Goal: Find specific page/section: Find specific page/section

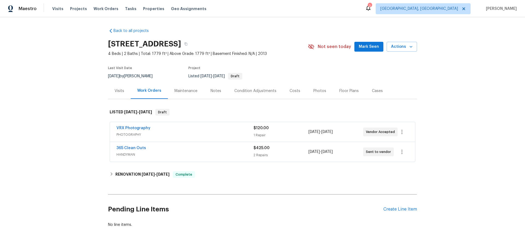
scroll to position [18, 0]
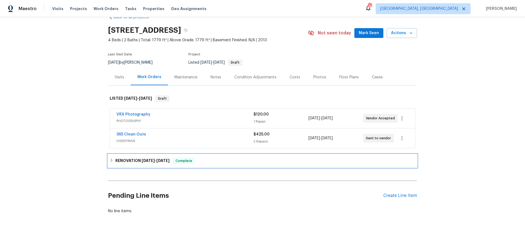
drag, startPoint x: 145, startPoint y: 159, endPoint x: 121, endPoint y: 117, distance: 48.2
click at [145, 159] on h6 "RENOVATION 8/18/25 - 8/22/25" at bounding box center [142, 161] width 54 height 7
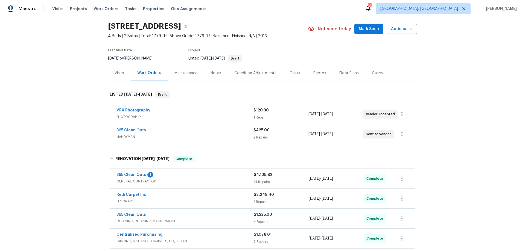
click at [79, 130] on div "Back to all projects 5512 Pride Mountain St, North Las Vegas, NV 89031 4 Beds |…" at bounding box center [262, 134] width 525 height 234
click at [118, 76] on div "Visits" at bounding box center [120, 73] width 10 height 5
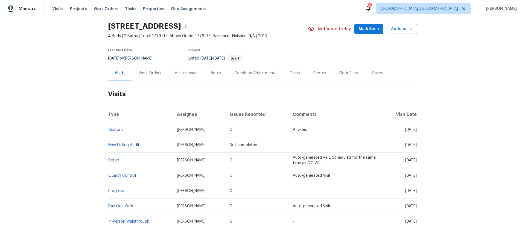
click at [144, 75] on div "Work Orders" at bounding box center [150, 73] width 23 height 5
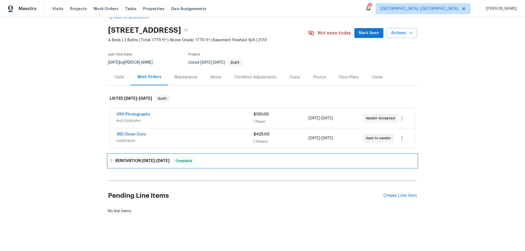
click at [128, 158] on h6 "RENOVATION 8/18/25 - 8/22/25" at bounding box center [142, 161] width 54 height 7
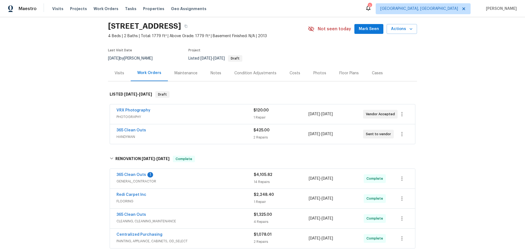
click at [72, 111] on div "Back to all projects 5512 Pride Mountain St, North Las Vegas, NV 89031 4 Beds |…" at bounding box center [262, 134] width 525 height 234
click at [67, 113] on div "Back to all projects 5512 Pride Mountain St, North Las Vegas, NV 89031 4 Beds |…" at bounding box center [262, 134] width 525 height 234
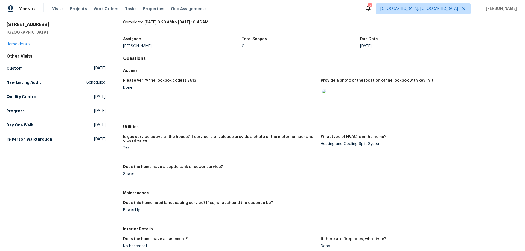
scroll to position [55, 0]
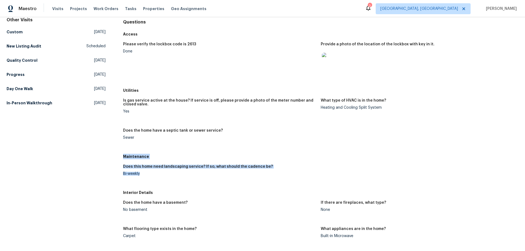
drag, startPoint x: 123, startPoint y: 157, endPoint x: 144, endPoint y: 176, distance: 28.4
click at [142, 176] on div "Maintenance Does this home need landscaping service? If so, what should the cad…" at bounding box center [320, 170] width 395 height 36
click at [134, 160] on div "Maintenance" at bounding box center [320, 157] width 395 height 10
drag, startPoint x: 122, startPoint y: 157, endPoint x: 141, endPoint y: 177, distance: 27.4
click at [141, 177] on div "Maintenance Does this home need landscaping service? If so, what should the cad…" at bounding box center [320, 170] width 395 height 36
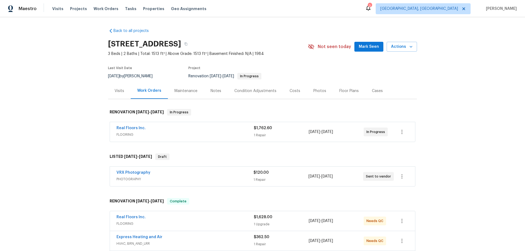
click at [87, 121] on div "Back to all projects 2376 Kirkwall St, Orange Park, FL 32065 3 Beds | 2 Baths |…" at bounding box center [262, 134] width 525 height 234
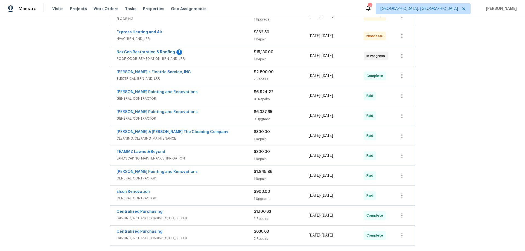
click at [69, 107] on div "Back to all projects 2376 Kirkwall St, Orange Park, FL 32065 3 Beds | 2 Baths |…" at bounding box center [262, 134] width 525 height 234
click at [64, 137] on div "Back to all projects 2376 Kirkwall St, Orange Park, FL 32065 3 Beds | 2 Baths |…" at bounding box center [262, 134] width 525 height 234
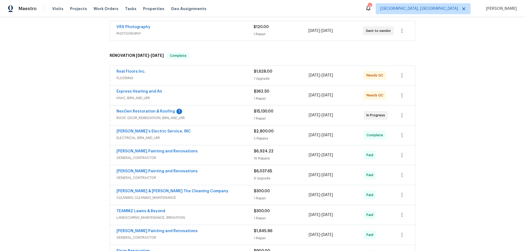
scroll to position [68, 0]
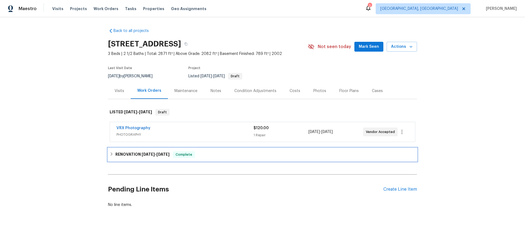
click at [136, 155] on h6 "RENOVATION [DATE] - [DATE]" at bounding box center [142, 154] width 54 height 7
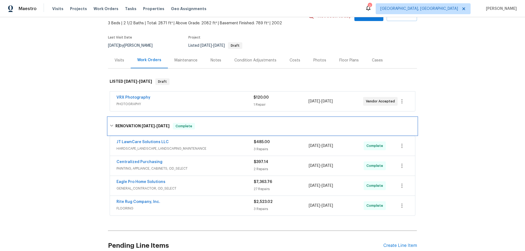
scroll to position [30, 0]
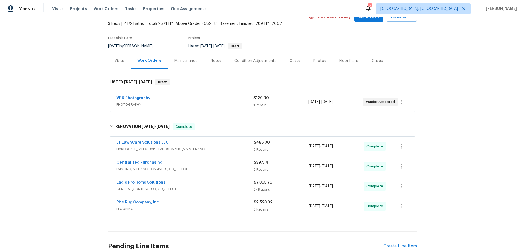
click at [84, 102] on div "Back to all projects 695 Hennigans Grove Rd, Grove City, OH 43123 3 Beds | 2 1/…" at bounding box center [262, 134] width 525 height 234
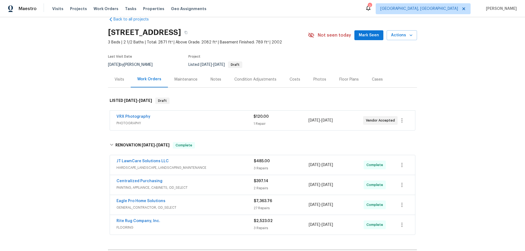
scroll to position [0, 0]
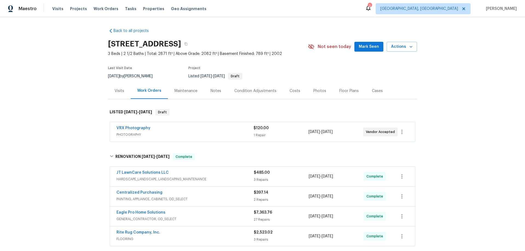
click at [63, 100] on div "Back to all projects 695 Hennigans Grove Rd, Grove City, OH 43123 3 Beds | 2 1/…" at bounding box center [262, 134] width 525 height 234
click at [56, 102] on div "Back to all projects 695 Hennigans Grove Rd, Grove City, OH 43123 3 Beds | 2 1/…" at bounding box center [262, 134] width 525 height 234
click at [75, 107] on div "Back to all projects 695 Hennigans Grove Rd, Grove City, OH 43123 3 Beds | 2 1/…" at bounding box center [262, 134] width 525 height 234
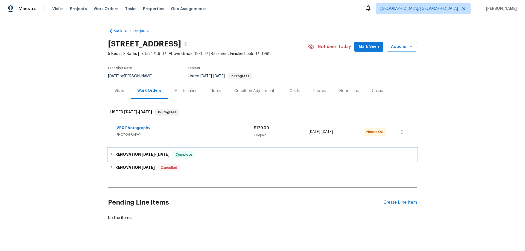
drag, startPoint x: 122, startPoint y: 154, endPoint x: 122, endPoint y: 160, distance: 6.6
click at [122, 153] on h6 "RENOVATION [DATE] - [DATE]" at bounding box center [142, 154] width 54 height 7
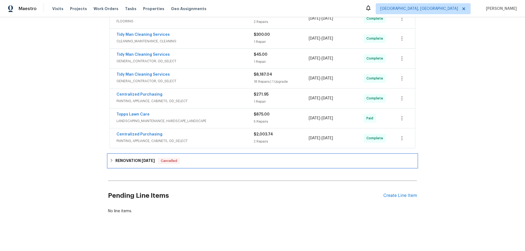
click at [132, 158] on h6 "RENOVATION [DATE]" at bounding box center [134, 161] width 39 height 7
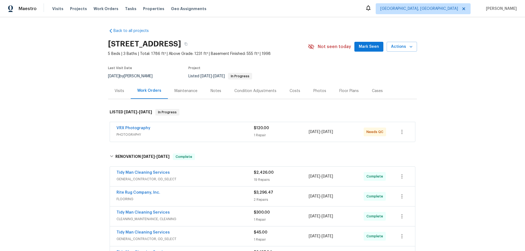
click at [72, 104] on div "Back to all projects [STREET_ADDRESS] 5 Beds | 3 Baths | Total: 1786 ft² | Abov…" at bounding box center [262, 134] width 525 height 234
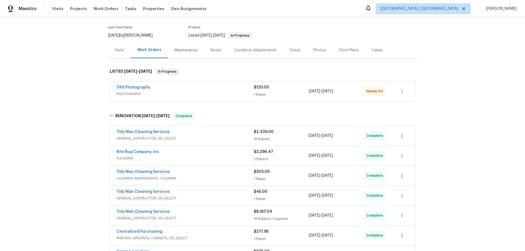
scroll to position [167, 0]
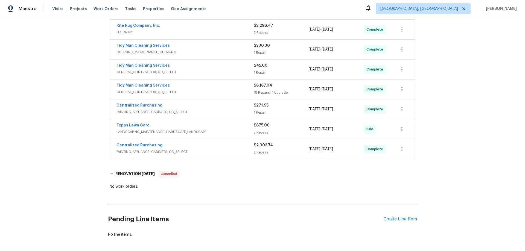
click at [95, 83] on div "Back to all projects [STREET_ADDRESS] 5 Beds | 3 Baths | Total: 1786 ft² | Abov…" at bounding box center [262, 134] width 525 height 234
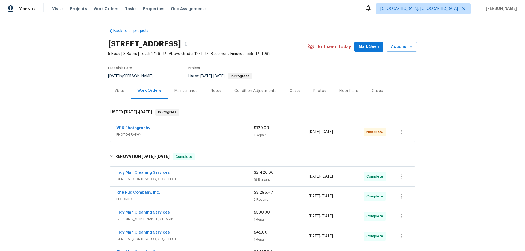
click at [86, 106] on div "Back to all projects [STREET_ADDRESS] 5 Beds | 3 Baths | Total: 1786 ft² | Abov…" at bounding box center [262, 134] width 525 height 234
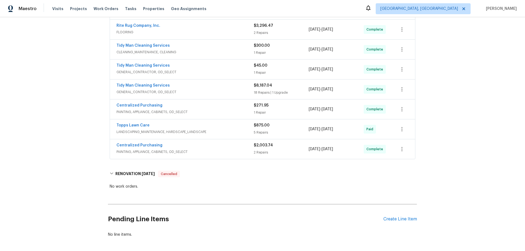
click at [88, 135] on div "Back to all projects [STREET_ADDRESS] 5 Beds | 3 Baths | Total: 1786 ft² | Abov…" at bounding box center [262, 134] width 525 height 234
click at [78, 86] on div "Back to all projects [STREET_ADDRESS] 5 Beds | 3 Baths | Total: 1786 ft² | Abov…" at bounding box center [262, 134] width 525 height 234
click at [47, 80] on div "Back to all projects [STREET_ADDRESS] 5 Beds | 3 Baths | Total: 1786 ft² | Abov…" at bounding box center [262, 134] width 525 height 234
click at [61, 122] on div "Back to all projects [STREET_ADDRESS] 5 Beds | 3 Baths | Total: 1786 ft² | Abov…" at bounding box center [262, 134] width 525 height 234
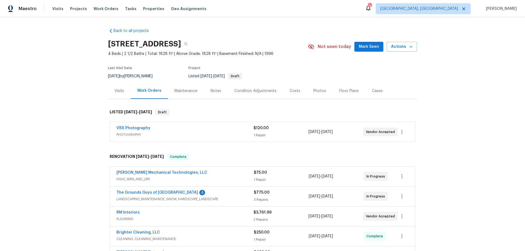
click at [63, 103] on div "Back to all projects 12130 Wild Garden Ct, Charlotte, NC 28269 4 Beds | 2 1/2 B…" at bounding box center [262, 134] width 525 height 234
click at [81, 89] on div "Back to all projects 12130 Wild Garden Ct, Charlotte, NC 28269 4 Beds | 2 1/2 B…" at bounding box center [262, 134] width 525 height 234
click at [63, 80] on div "Back to all projects 12130 Wild Garden Ct, Charlotte, NC 28269 4 Beds | 2 1/2 B…" at bounding box center [262, 134] width 525 height 234
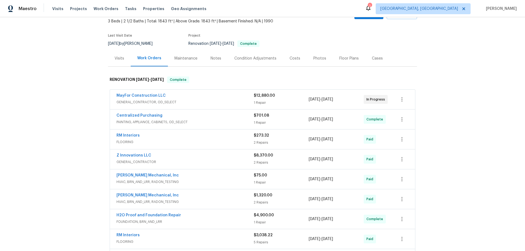
scroll to position [82, 0]
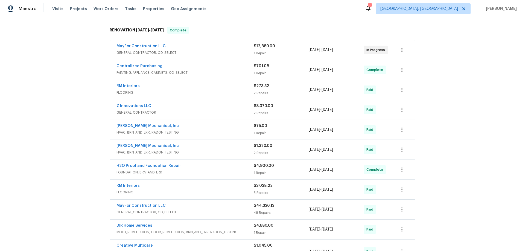
click at [80, 104] on div "Back to all projects 117 Radford Cir SW, Marietta, GA 30060 3 Beds | 2 1/2 Bath…" at bounding box center [262, 134] width 525 height 234
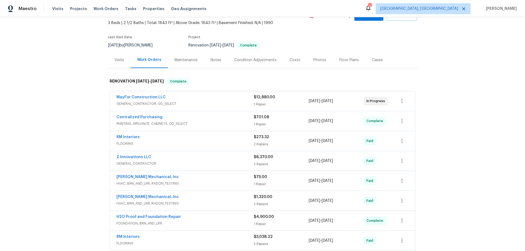
scroll to position [0, 0]
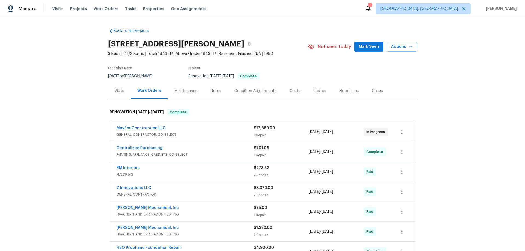
click at [60, 130] on div "Back to all projects 117 Radford Cir SW, Marietta, GA 30060 3 Beds | 2 1/2 Bath…" at bounding box center [262, 134] width 525 height 234
click at [39, 160] on div "Back to all projects 117 Radford Cir SW, Marietta, GA 30060 3 Beds | 2 1/2 Bath…" at bounding box center [262, 134] width 525 height 234
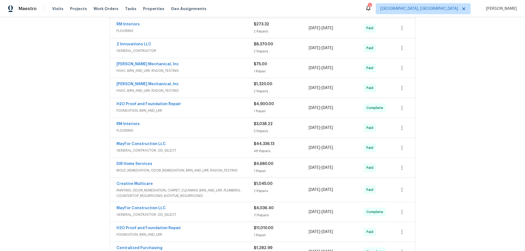
scroll to position [148, 0]
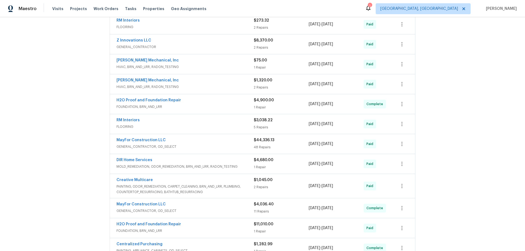
click at [73, 129] on div "Back to all projects 117 Radford Cir SW, Marietta, GA 30060 3 Beds | 2 1/2 Bath…" at bounding box center [262, 134] width 525 height 234
click at [62, 131] on div "Back to all projects 117 Radford Cir SW, Marietta, GA 30060 3 Beds | 2 1/2 Bath…" at bounding box center [262, 134] width 525 height 234
drag, startPoint x: 41, startPoint y: 148, endPoint x: 45, endPoint y: 148, distance: 4.2
click at [45, 148] on div "Back to all projects 117 Radford Cir SW, Marietta, GA 30060 3 Beds | 2 1/2 Bath…" at bounding box center [262, 134] width 525 height 234
click at [74, 102] on div "Back to all projects 117 Radford Cir SW, Marietta, GA 30060 3 Beds | 2 1/2 Bath…" at bounding box center [262, 134] width 525 height 234
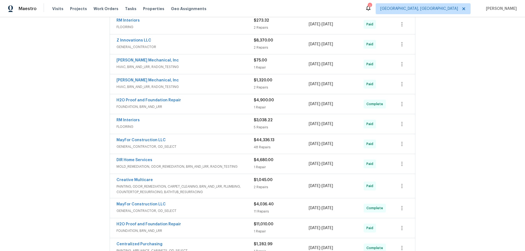
click at [46, 118] on div "Back to all projects 117 Radford Cir SW, Marietta, GA 30060 3 Beds | 2 1/2 Bath…" at bounding box center [262, 134] width 525 height 234
click at [77, 120] on div "Back to all projects 117 Radford Cir SW, Marietta, GA 30060 3 Beds | 2 1/2 Bath…" at bounding box center [262, 134] width 525 height 234
click at [63, 78] on div "Back to all projects 117 Radford Cir SW, Marietta, GA 30060 3 Beds | 2 1/2 Bath…" at bounding box center [262, 134] width 525 height 234
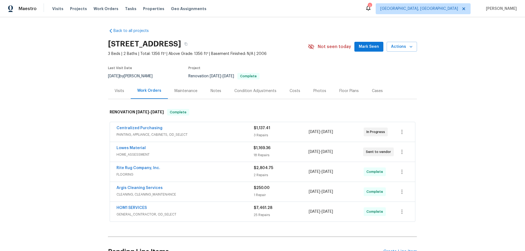
click at [54, 111] on div "Back to all projects [STREET_ADDRESS] 3 Beds | 2 Baths | Total: 1356 ft² | Abov…" at bounding box center [262, 134] width 525 height 234
click at [61, 95] on div "Back to all projects 4228 Miracle Ln, Knoxville, TN 37938 3 Beds | 2 Baths | To…" at bounding box center [262, 134] width 525 height 234
click at [79, 152] on div "Back to all projects 4228 Miracle Ln, Knoxville, TN 37938 3 Beds | 2 Baths | To…" at bounding box center [262, 134] width 525 height 234
click at [53, 159] on div "Back to all projects 4228 Miracle Ln, Knoxville, TN 37938 3 Beds | 2 Baths | To…" at bounding box center [262, 134] width 525 height 234
click at [66, 100] on div "Back to all projects 4228 Miracle Ln, Knoxville, TN 37938 3 Beds | 2 Baths | To…" at bounding box center [262, 134] width 525 height 234
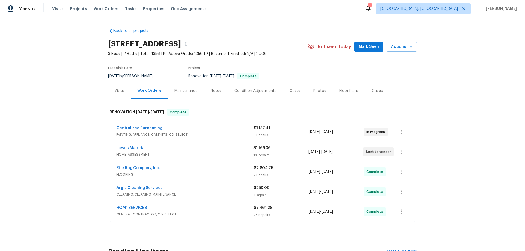
click at [79, 103] on div "Back to all projects 4228 Miracle Ln, Knoxville, TN 37938 3 Beds | 2 Baths | To…" at bounding box center [262, 134] width 525 height 234
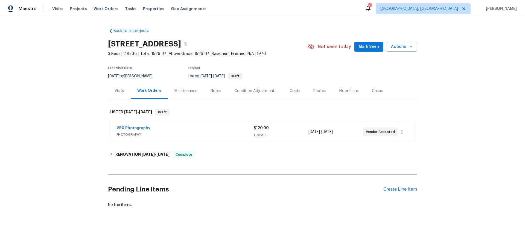
click at [80, 127] on div "Back to all projects 591 Fox Run Pl, Monroe, OH 45050 3 Beds | 2 Baths | Total:…" at bounding box center [262, 131] width 525 height 228
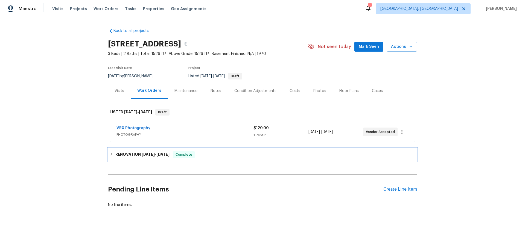
click at [124, 149] on div "RENOVATION 8/5/25 - 8/25/25 Complete" at bounding box center [262, 154] width 309 height 13
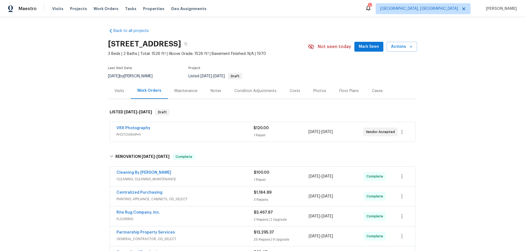
click at [76, 101] on div "Back to all projects 591 Fox Run Pl, Monroe, OH 45050 3 Beds | 2 Baths | Total:…" at bounding box center [262, 134] width 525 height 234
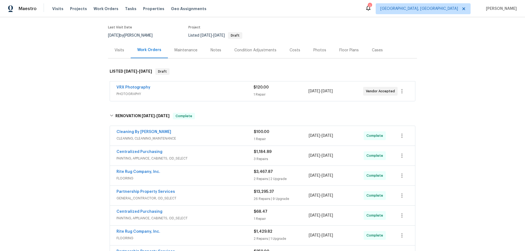
scroll to position [165, 0]
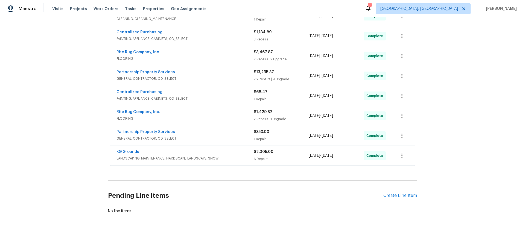
click at [75, 92] on div "Back to all projects 591 Fox Run Pl, Monroe, OH 45050 3 Beds | 2 Baths | Total:…" at bounding box center [262, 134] width 525 height 234
click at [66, 146] on div "Back to all projects 591 Fox Run Pl, Monroe, OH 45050 3 Beds | 2 Baths | Total:…" at bounding box center [262, 134] width 525 height 234
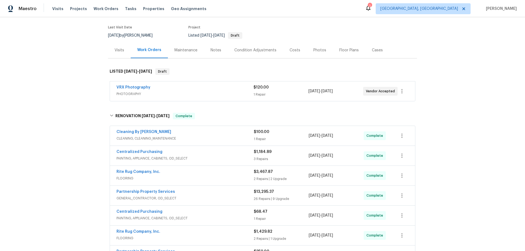
click at [84, 111] on div "Back to all projects 591 Fox Run Pl, Monroe, OH 45050 3 Beds | 2 Baths | Total:…" at bounding box center [262, 134] width 525 height 234
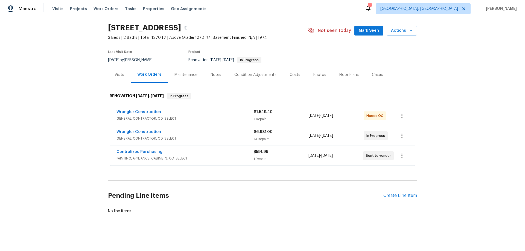
scroll to position [20, 0]
click at [83, 124] on div "Back to all projects [STREET_ADDRESS] 3 Beds | 2 Baths | Total: 1270 ft² | Abov…" at bounding box center [262, 134] width 525 height 234
click at [67, 159] on div "Back to all projects [STREET_ADDRESS] 3 Beds | 2 Baths | Total: 1270 ft² | Abov…" at bounding box center [262, 134] width 525 height 234
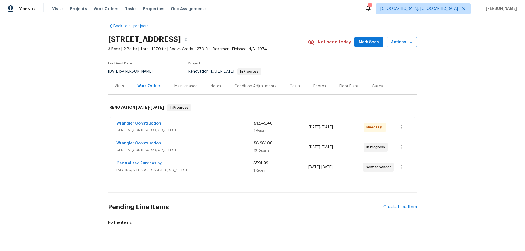
scroll to position [0, 0]
